Goal: Task Accomplishment & Management: Use online tool/utility

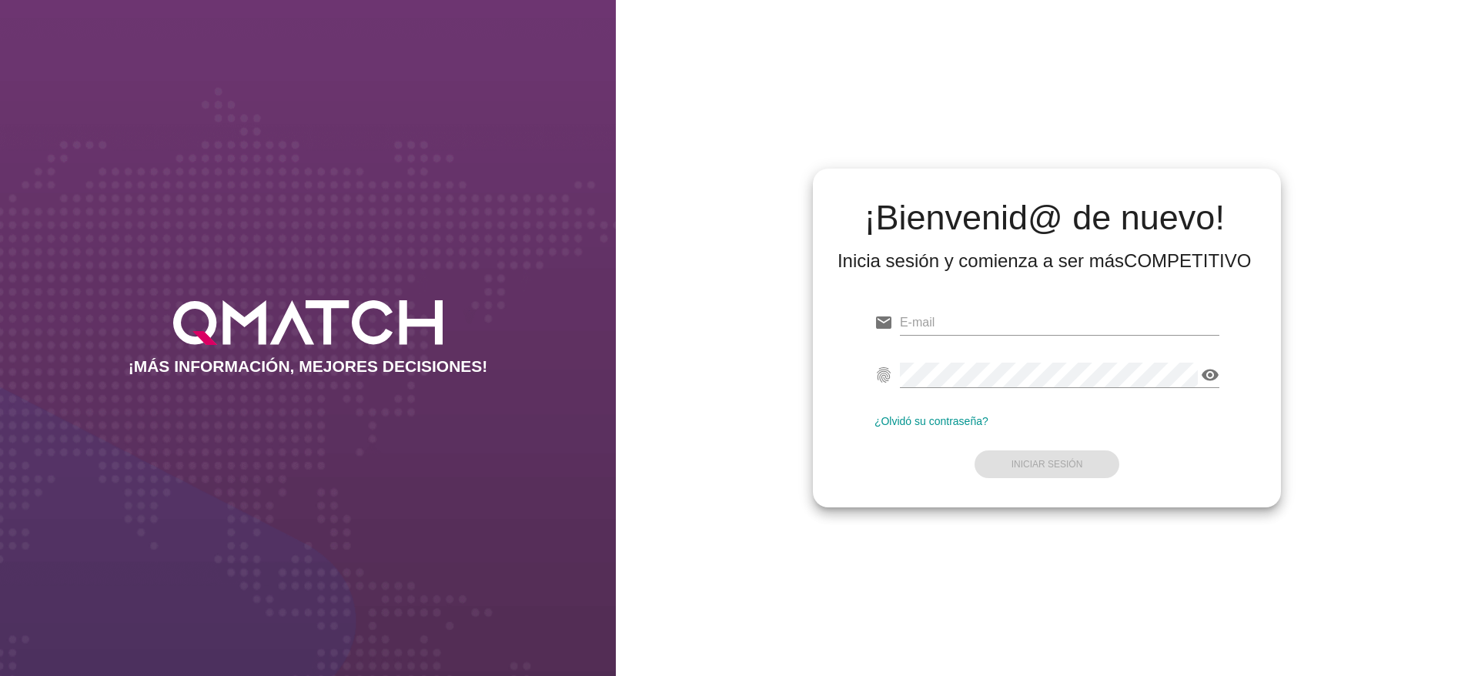
type input "[PERSON_NAME][EMAIL_ADDRESS][DOMAIN_NAME]"
click at [1048, 413] on form "email [PERSON_NAME][EMAIL_ADDRESS][DOMAIN_NAME] fingerprint visibility ¿Olvidó …" at bounding box center [1047, 392] width 345 height 182
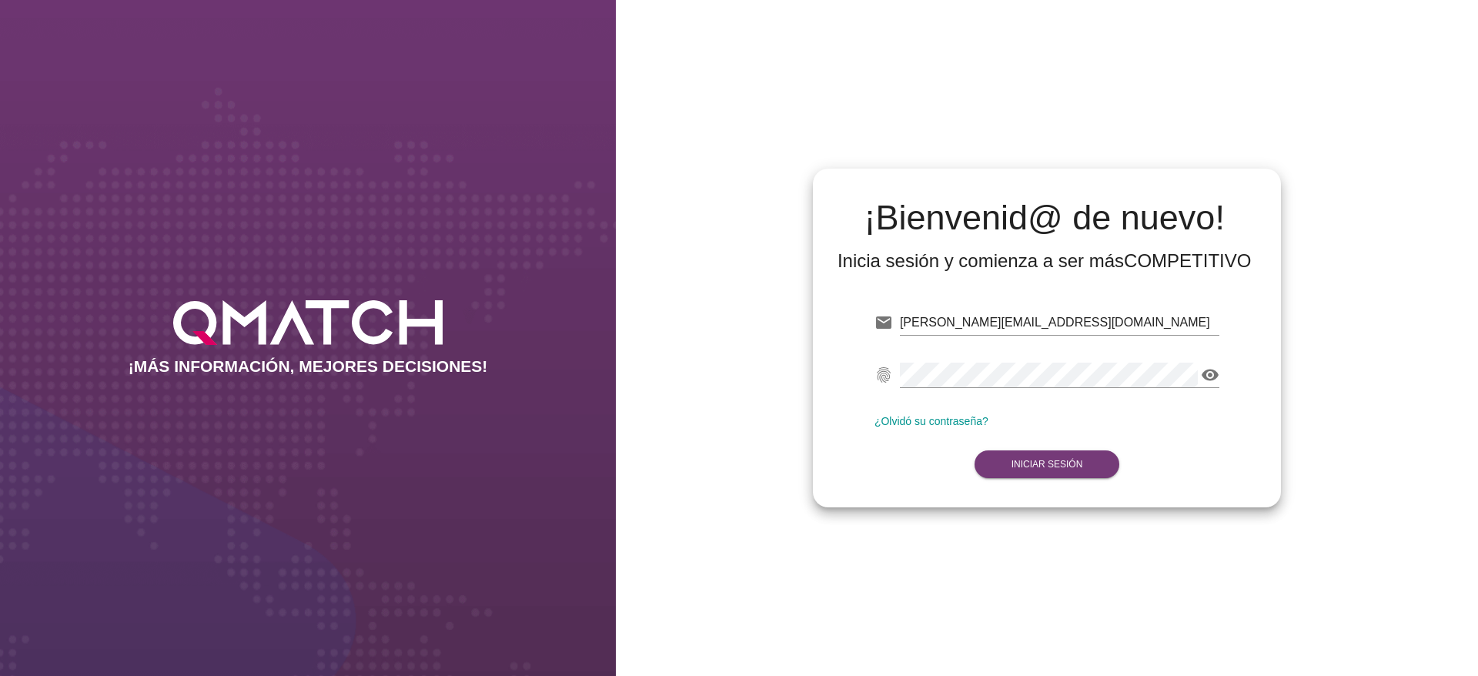
click at [1041, 461] on strong "Iniciar Sesión" at bounding box center [1048, 464] width 72 height 11
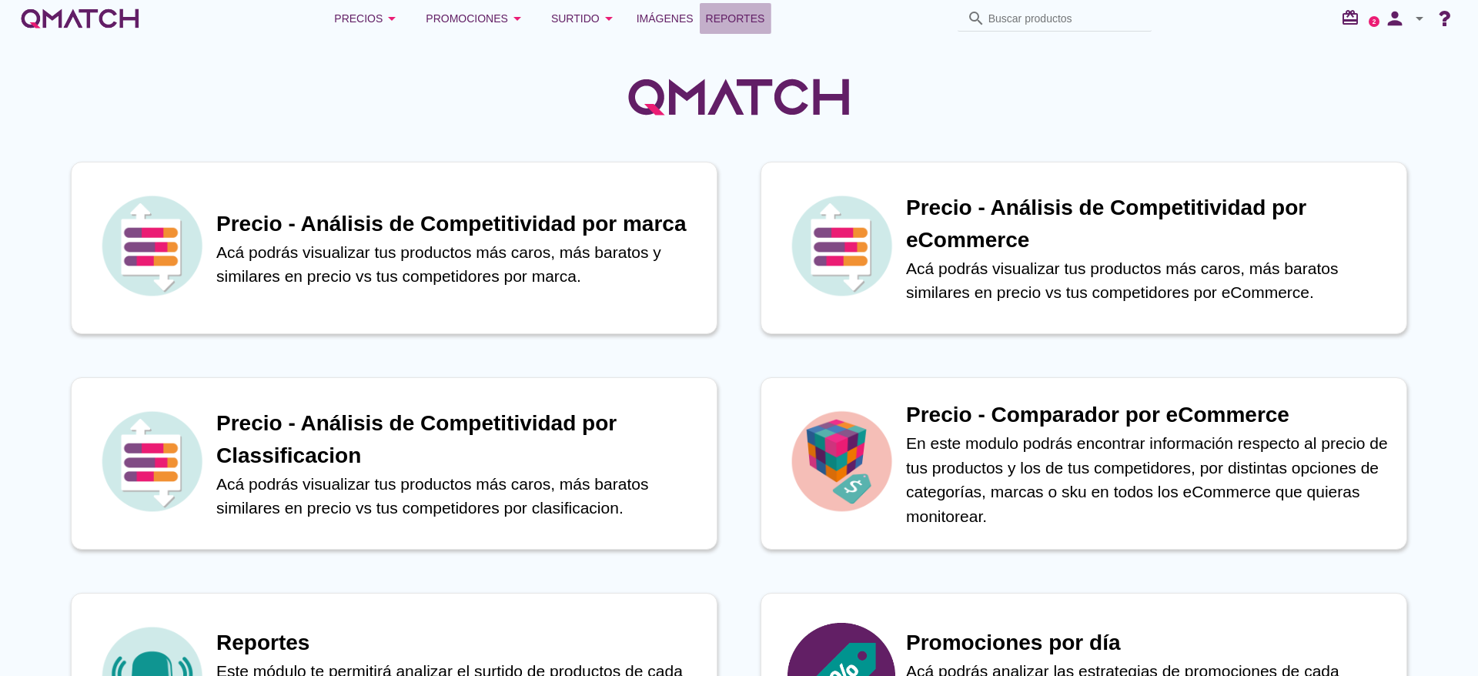
click at [721, 9] on span "Reportes" at bounding box center [735, 18] width 59 height 18
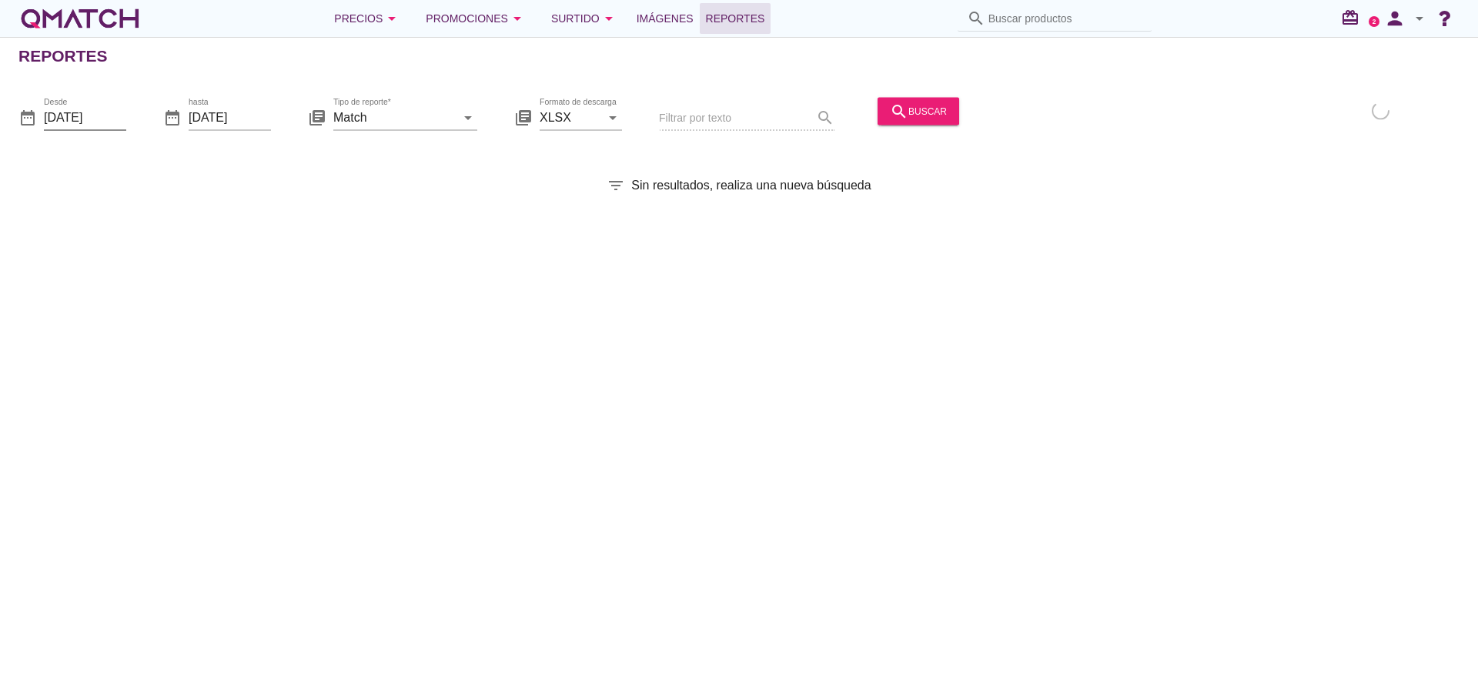
click at [109, 117] on input "[DATE]" at bounding box center [85, 117] width 82 height 25
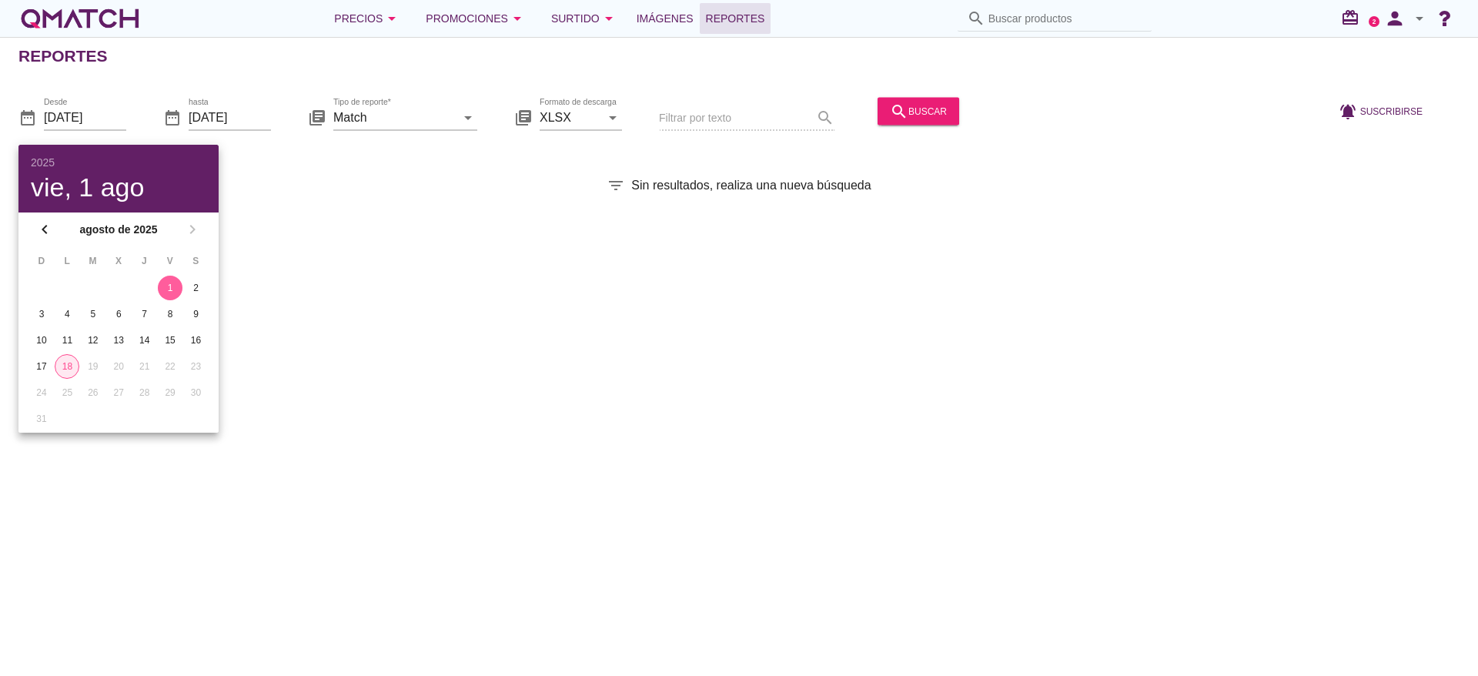
click at [69, 360] on div "18" at bounding box center [66, 367] width 23 height 14
type input "[DATE]"
click at [427, 116] on input "Match" at bounding box center [394, 117] width 122 height 25
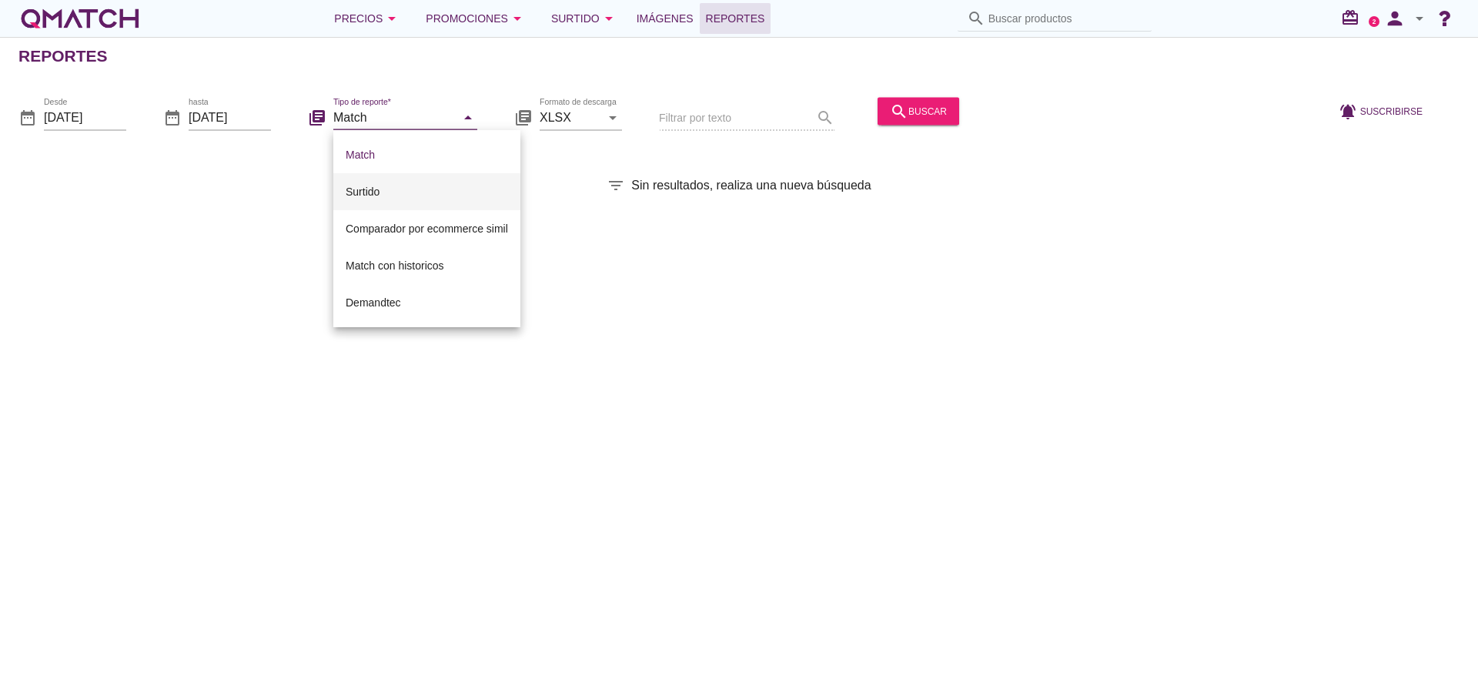
click at [408, 189] on div "Surtido" at bounding box center [427, 191] width 162 height 18
type input "Surtido"
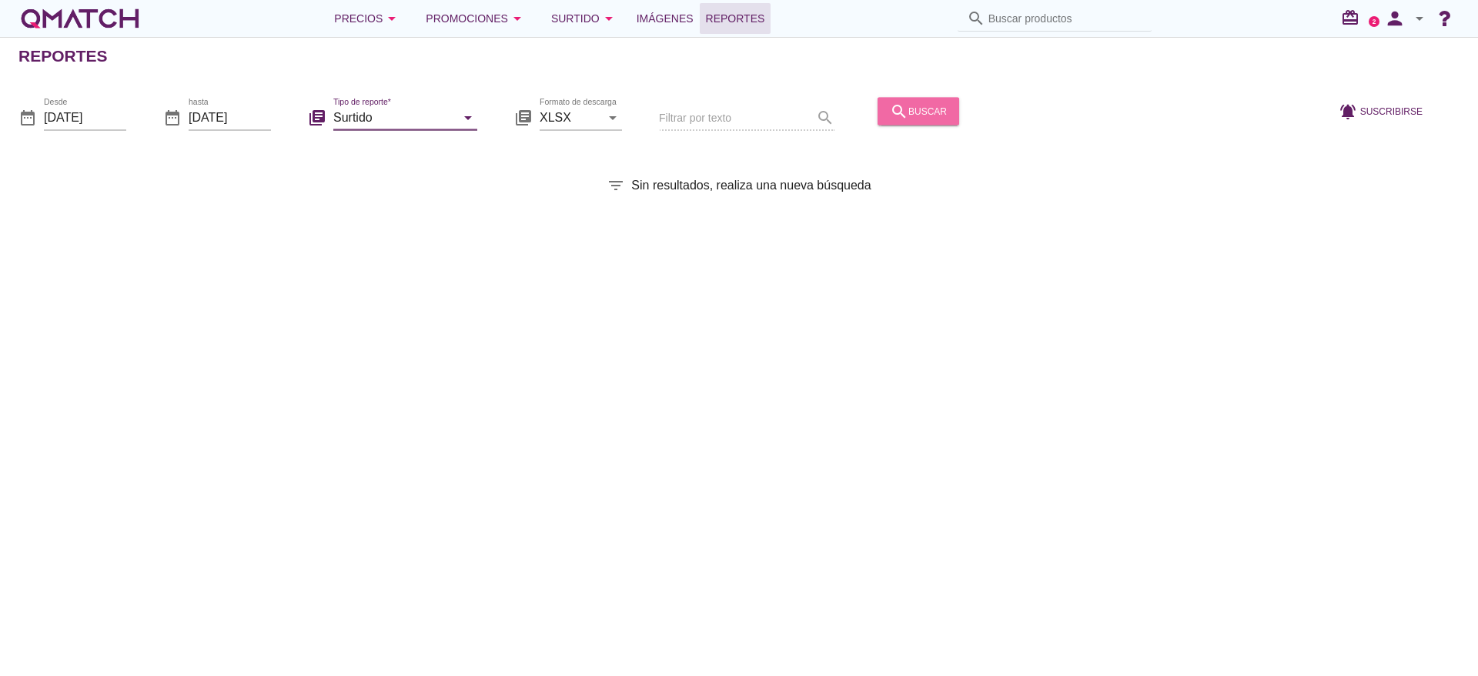
click at [892, 105] on icon "search" at bounding box center [899, 111] width 18 height 18
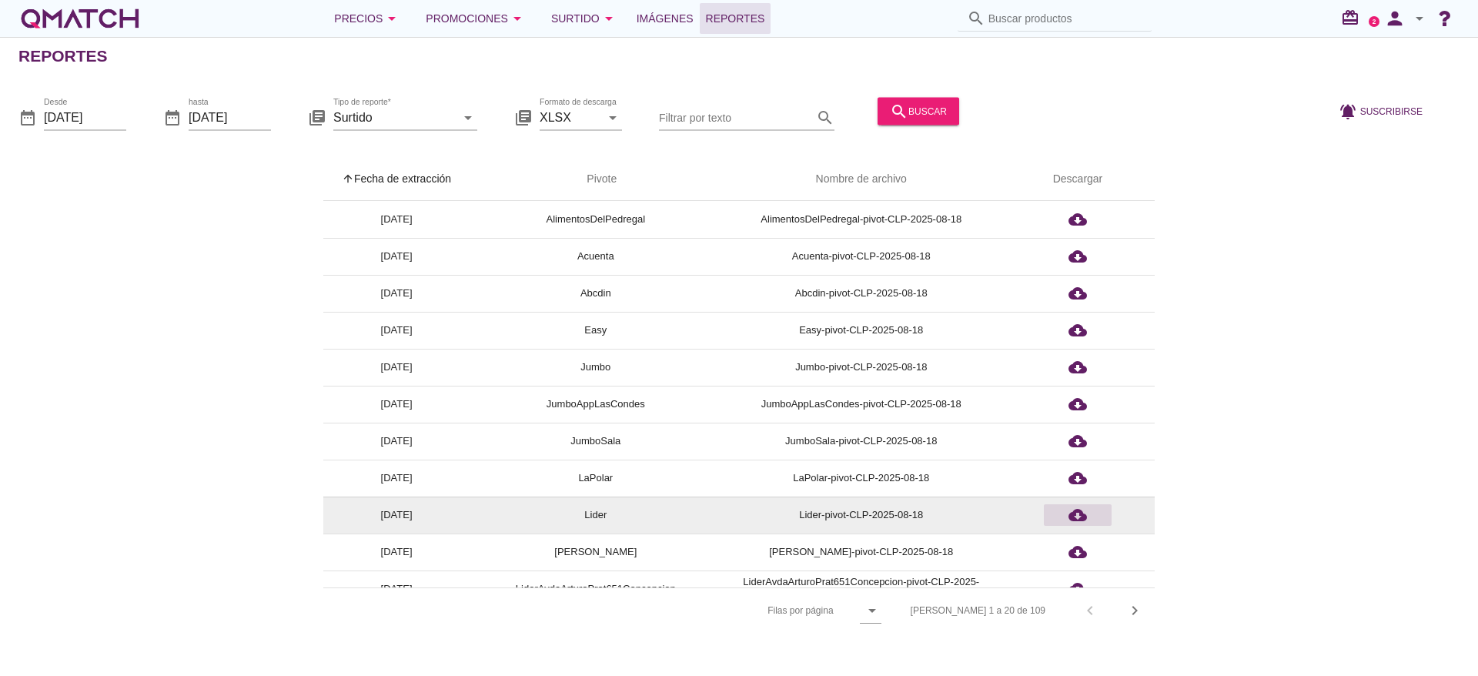
click at [1082, 517] on icon "cloud_download" at bounding box center [1078, 515] width 18 height 18
